Goal: Obtain resource: Obtain resource

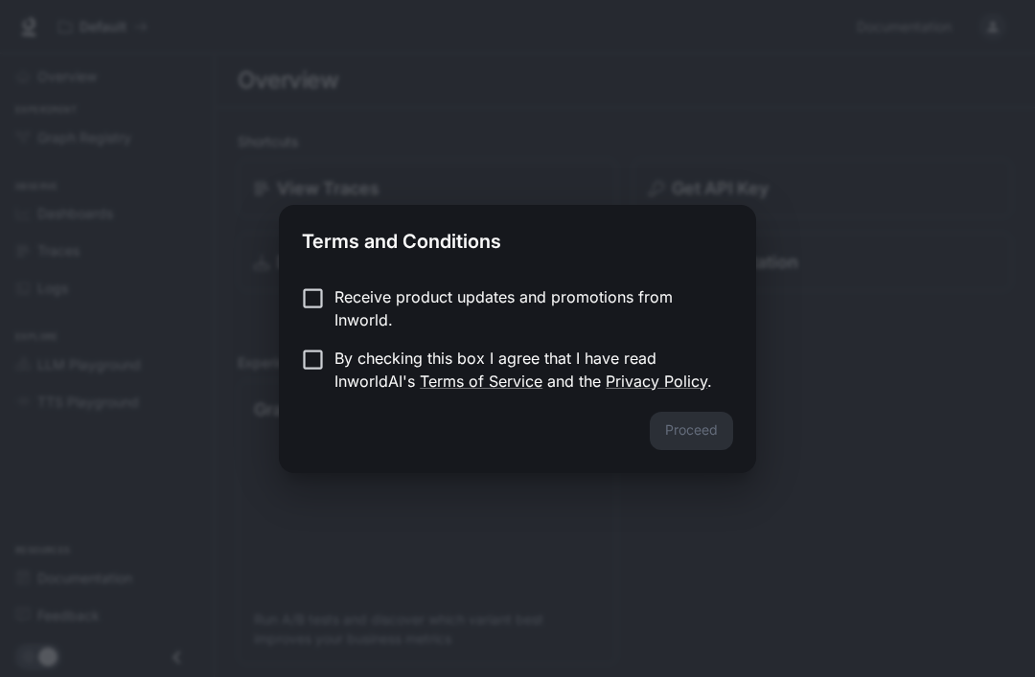
click at [600, 309] on p "Receive product updates and promotions from Inworld." at bounding box center [525, 309] width 383 height 46
click at [601, 392] on p "By checking this box I agree that I have read InworldAI's Terms of Service and …" at bounding box center [525, 370] width 383 height 46
click at [690, 437] on button "Proceed" at bounding box center [691, 431] width 83 height 38
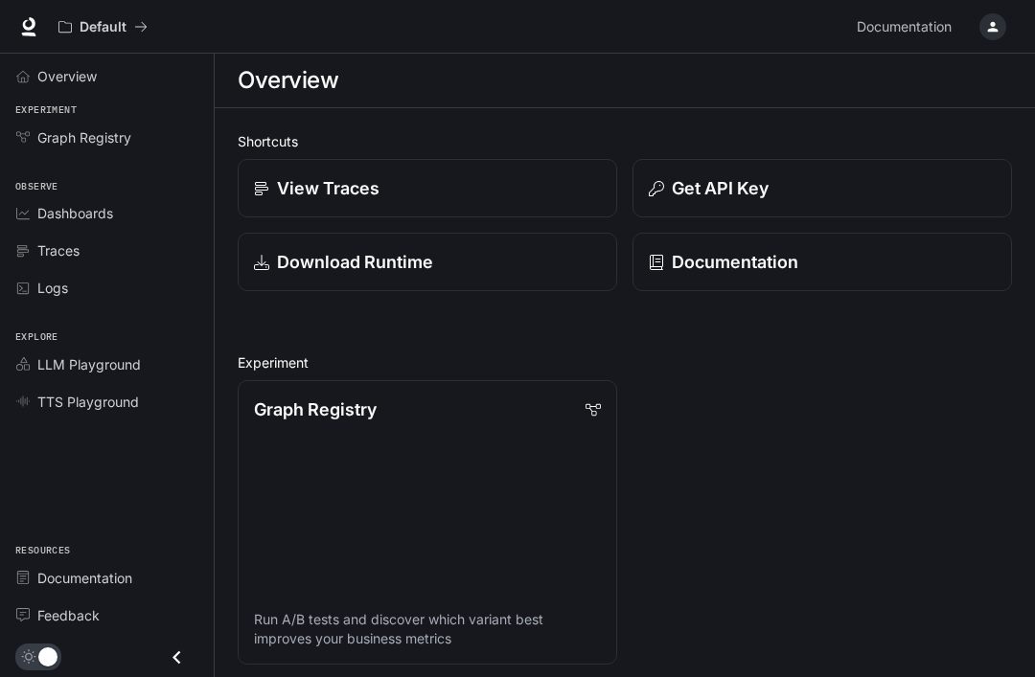
click at [37, 361] on span "LLM Playground" at bounding box center [88, 365] width 103 height 20
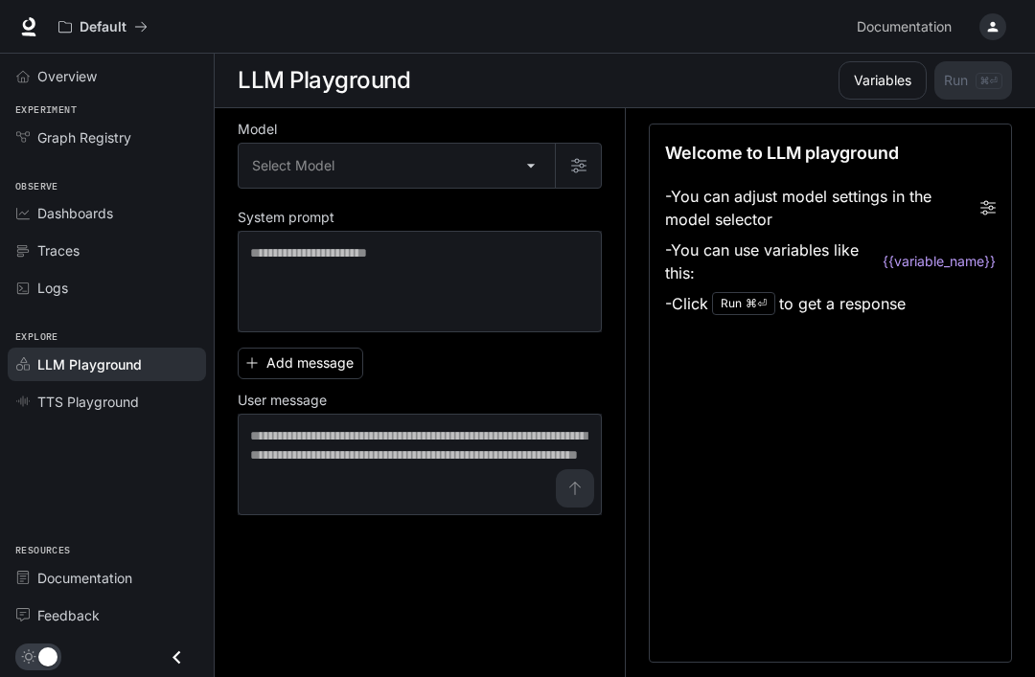
click at [26, 407] on link "TTS Playground" at bounding box center [107, 402] width 198 height 34
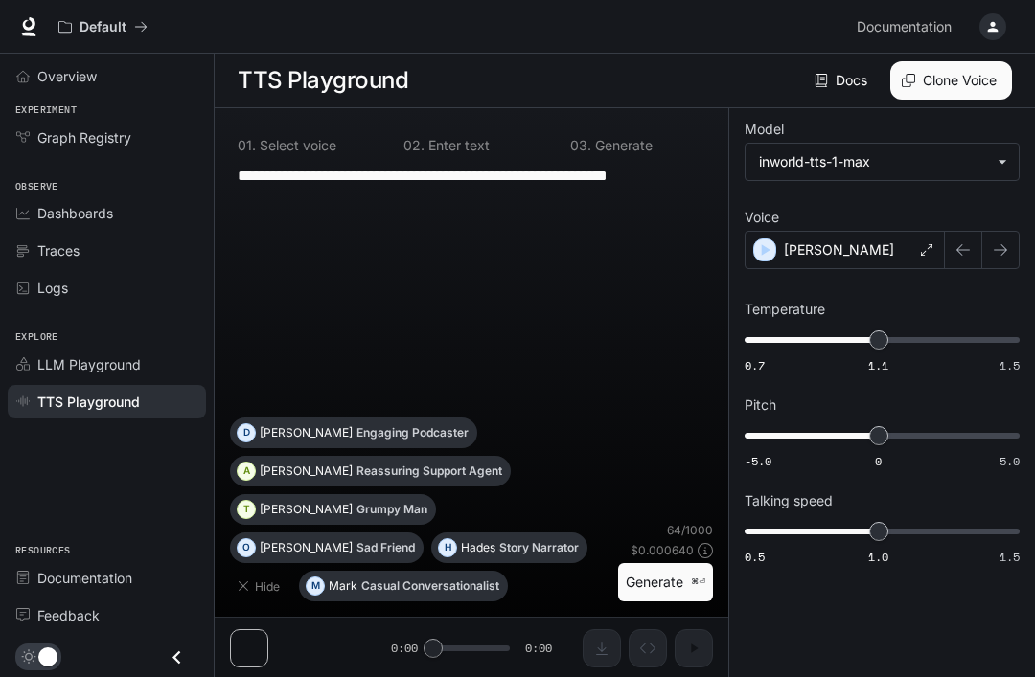
click at [59, 199] on link "Dashboards" at bounding box center [107, 213] width 198 height 34
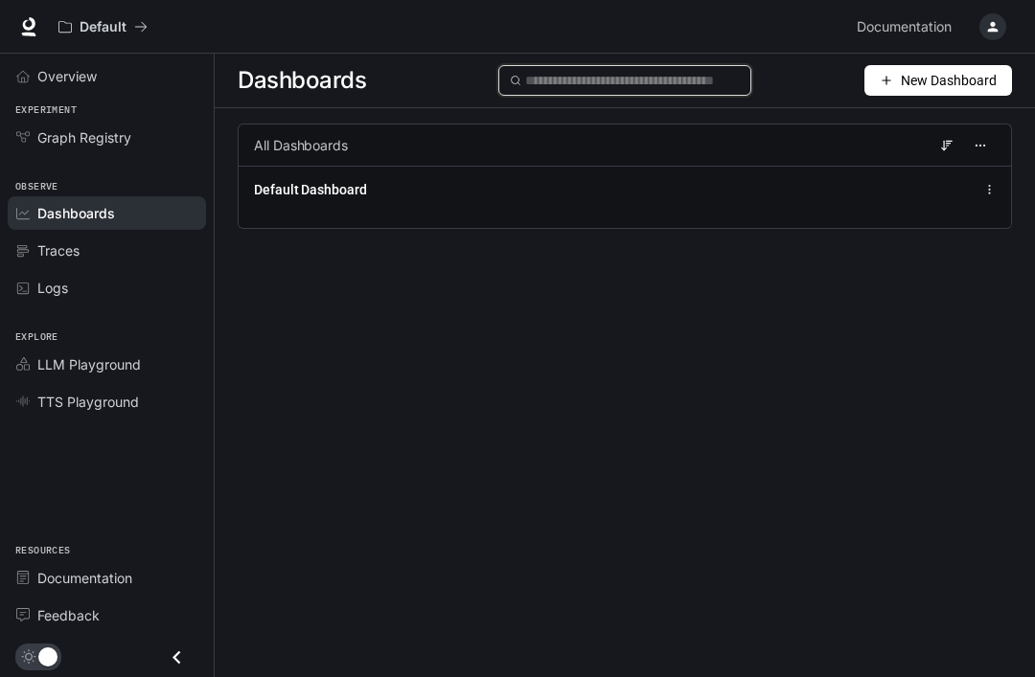
click at [683, 76] on input "text" at bounding box center [632, 80] width 215 height 21
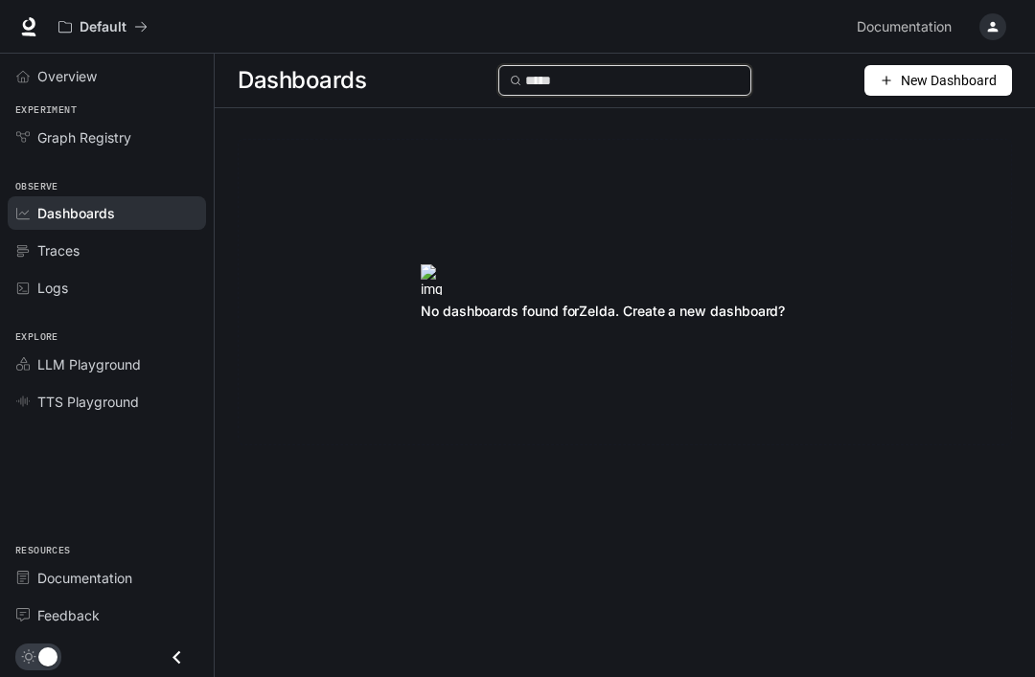
type input "*****"
click at [17, 272] on link "Logs" at bounding box center [107, 288] width 198 height 34
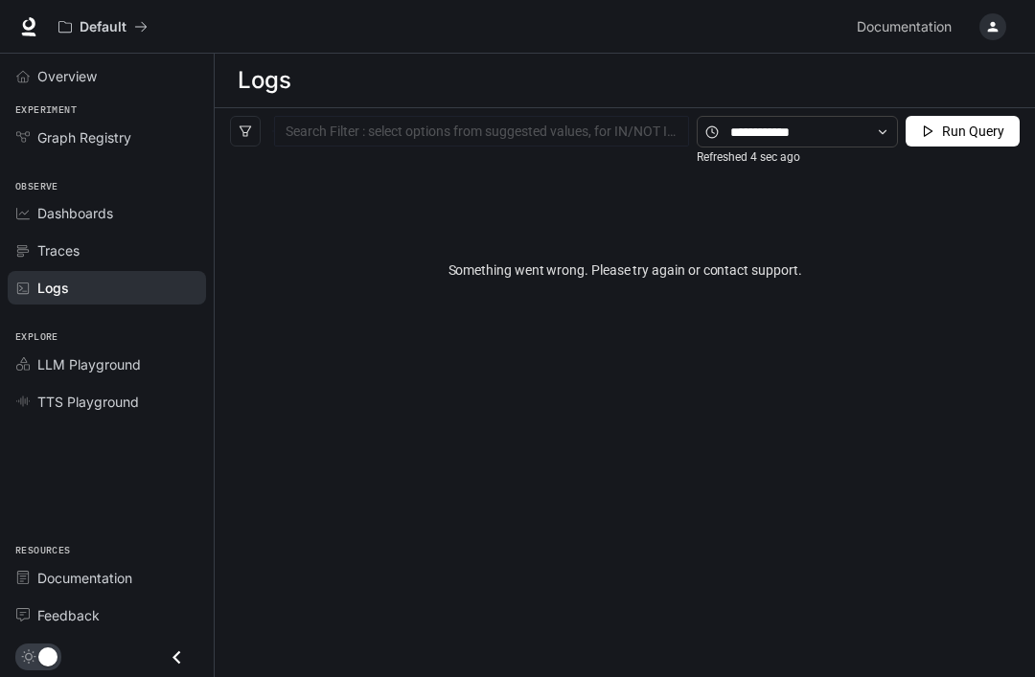
click at [31, 147] on link "Graph Registry" at bounding box center [107, 138] width 198 height 34
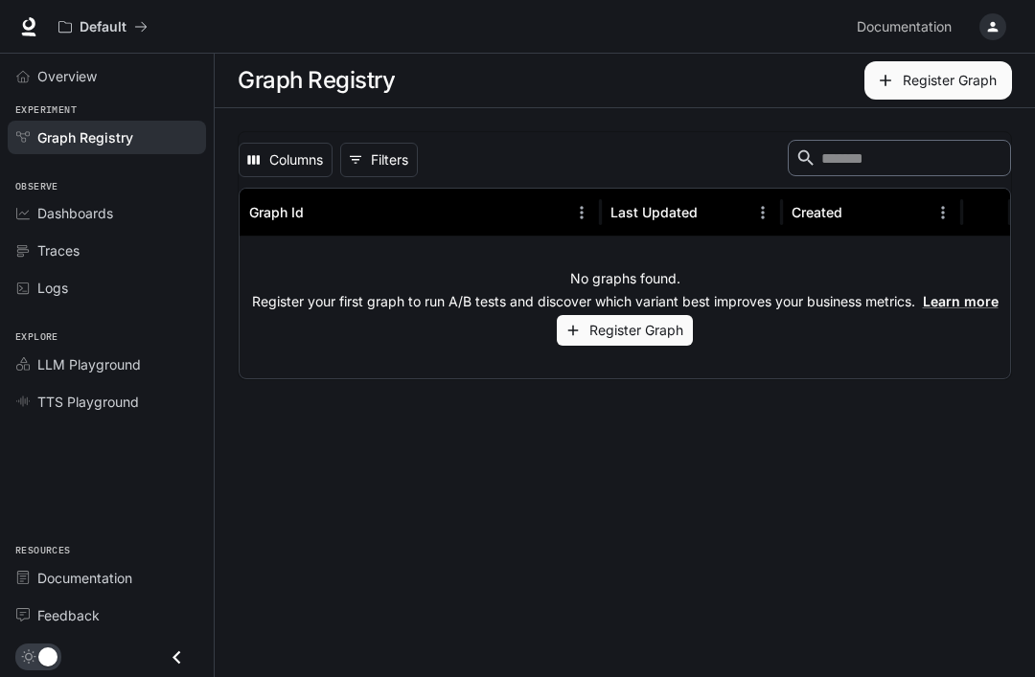
click at [33, 92] on link "Overview" at bounding box center [107, 76] width 198 height 34
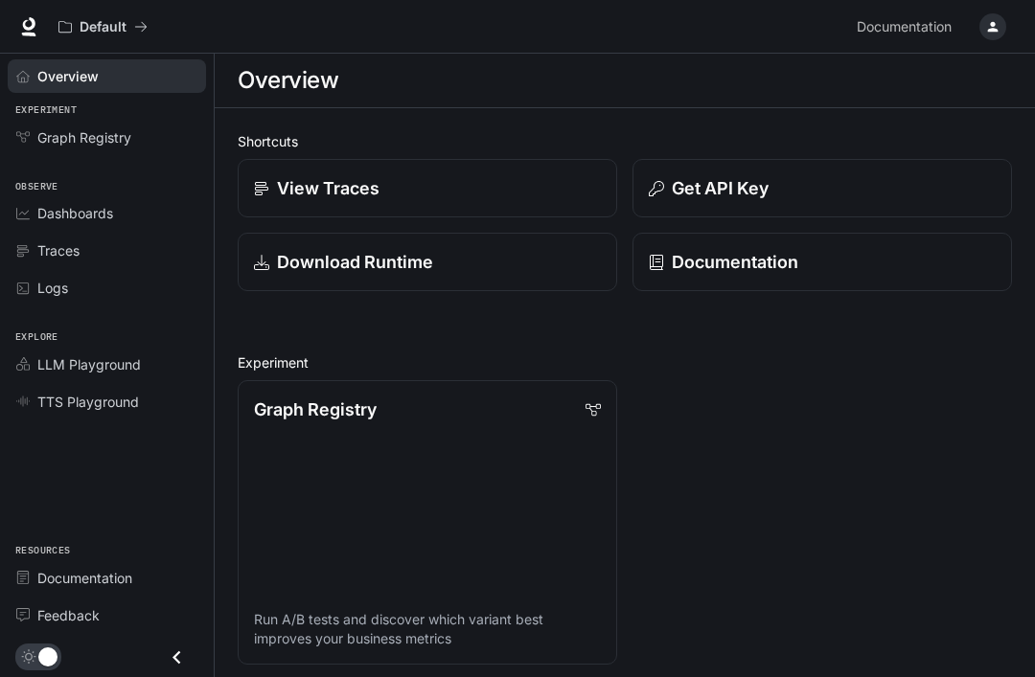
click at [939, 217] on button "Get API Key" at bounding box center [821, 188] width 379 height 58
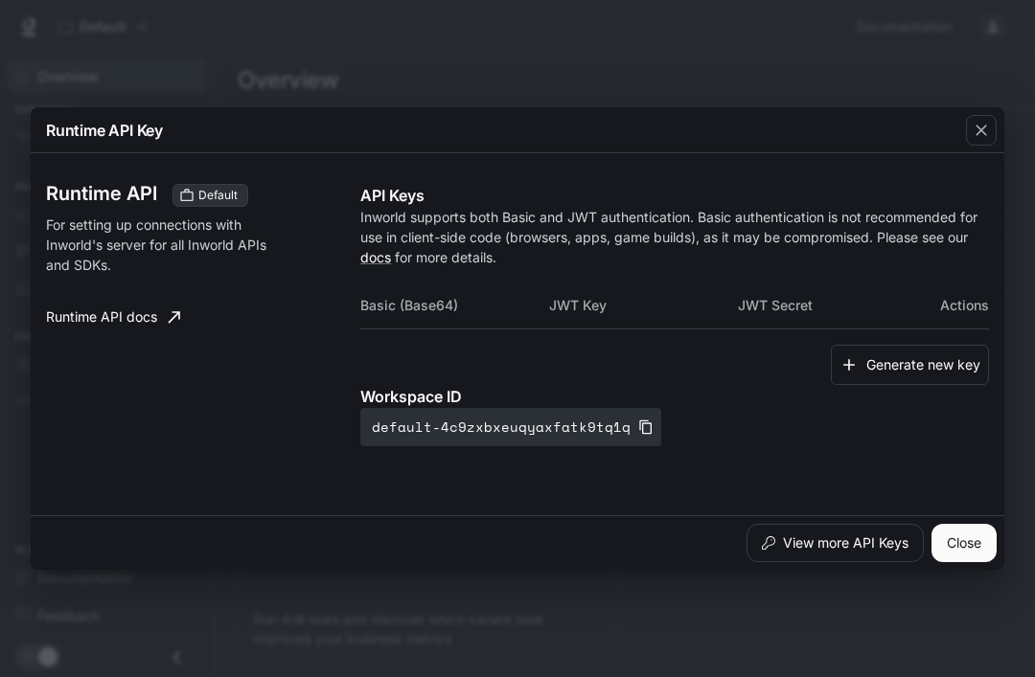
click at [993, 115] on button "button" at bounding box center [981, 130] width 46 height 46
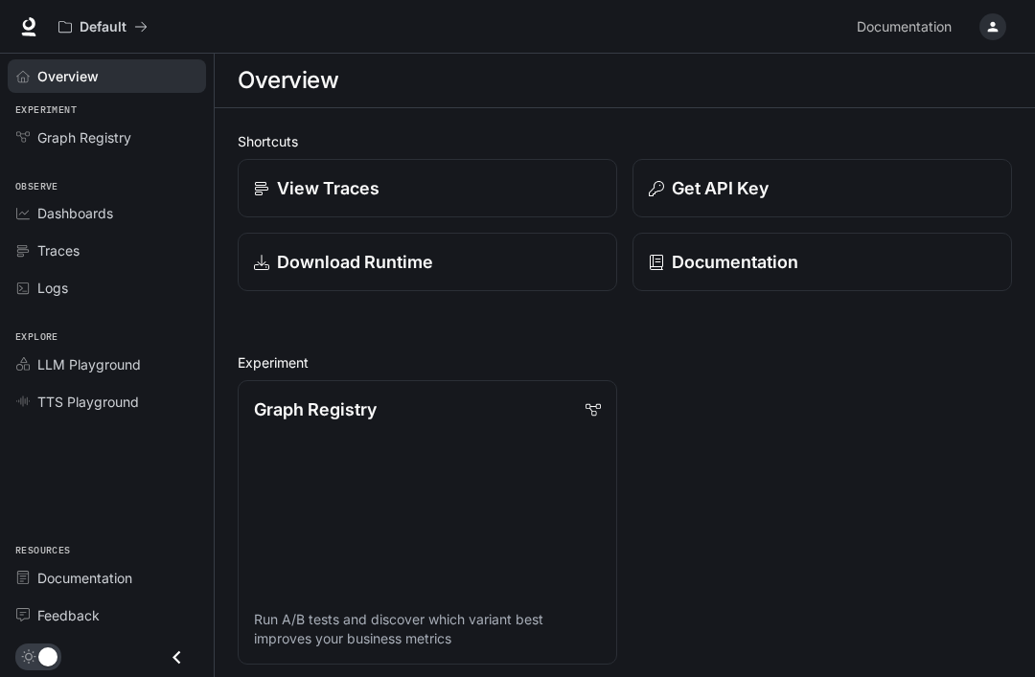
scroll to position [1, 0]
